Goal: Information Seeking & Learning: Check status

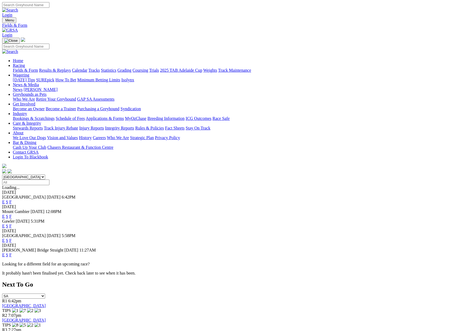
click at [71, 68] on link "Results & Replays" at bounding box center [55, 70] width 32 height 5
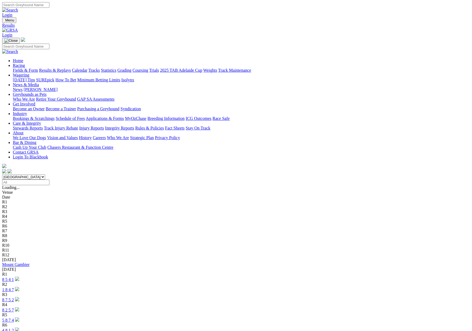
click at [30, 262] on link "Mount Gambier" at bounding box center [16, 264] width 28 height 5
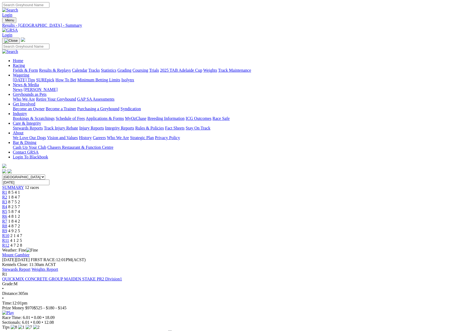
click at [30, 267] on link "Stewards Report" at bounding box center [16, 269] width 28 height 5
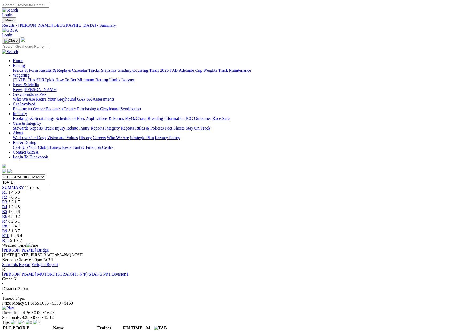
click at [30, 262] on link "Stewards Report" at bounding box center [16, 264] width 28 height 5
